Goal: Navigation & Orientation: Find specific page/section

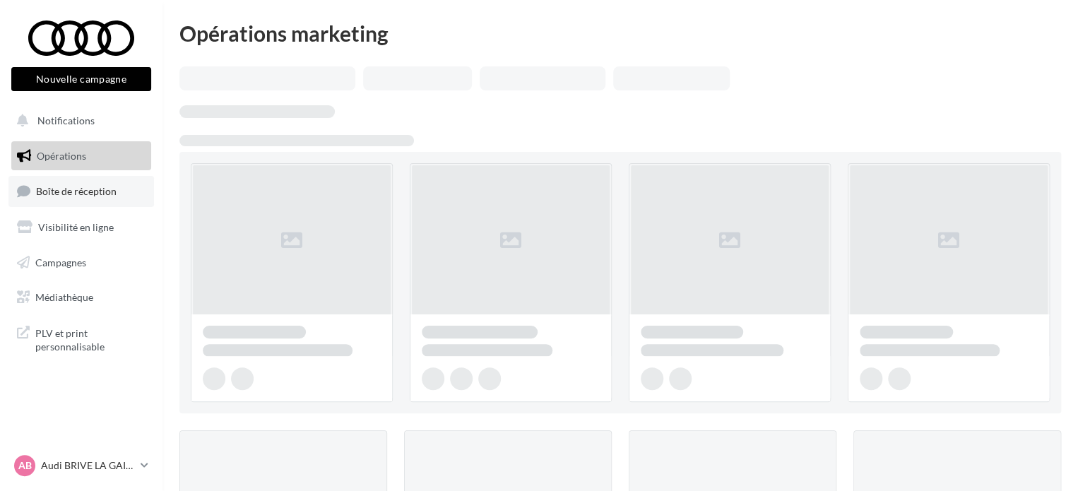
click at [106, 189] on span "Boîte de réception" at bounding box center [76, 191] width 81 height 12
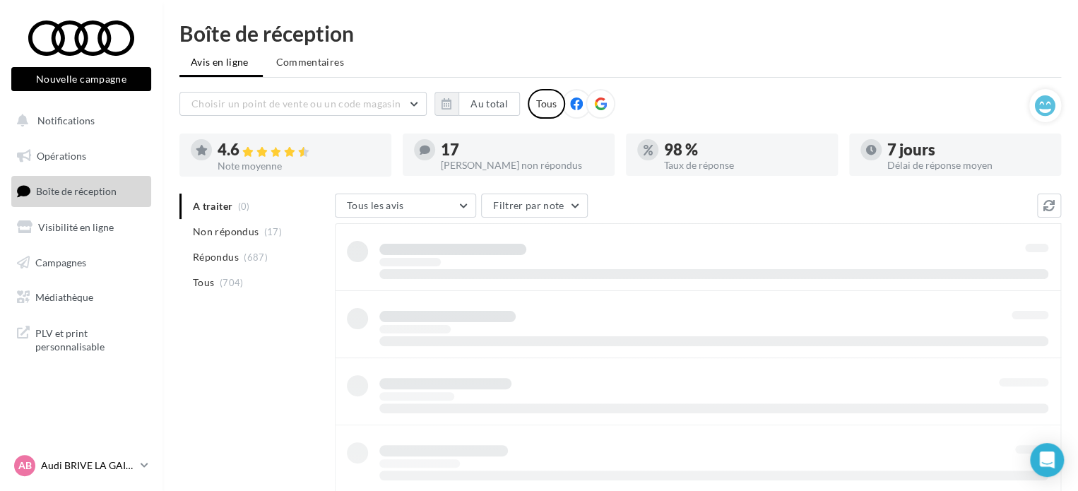
click at [131, 468] on p "Audi BRIVE LA GAILLARDE" at bounding box center [88, 466] width 94 height 14
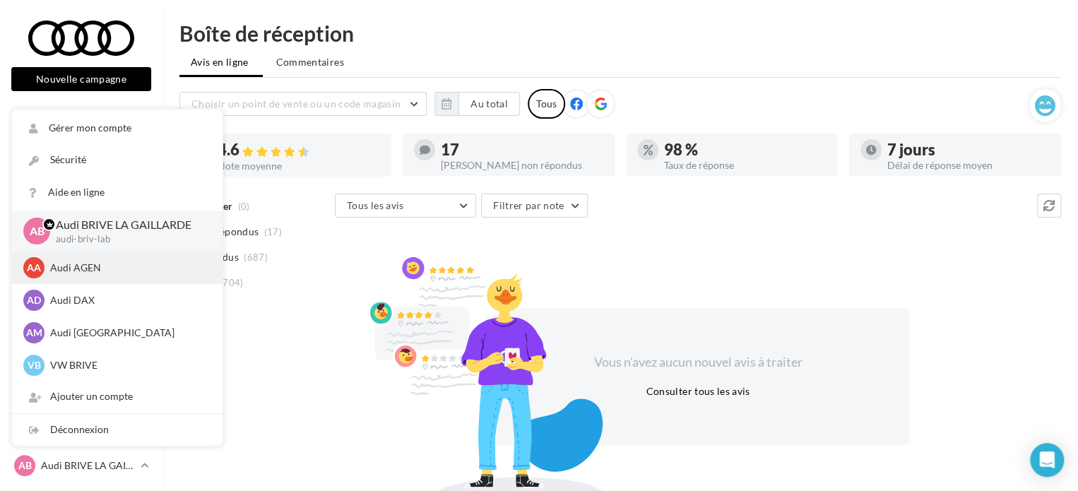
click at [102, 275] on div "AA Audi AGEN audi-agen-lab" at bounding box center [117, 267] width 188 height 21
